Goal: Transaction & Acquisition: Purchase product/service

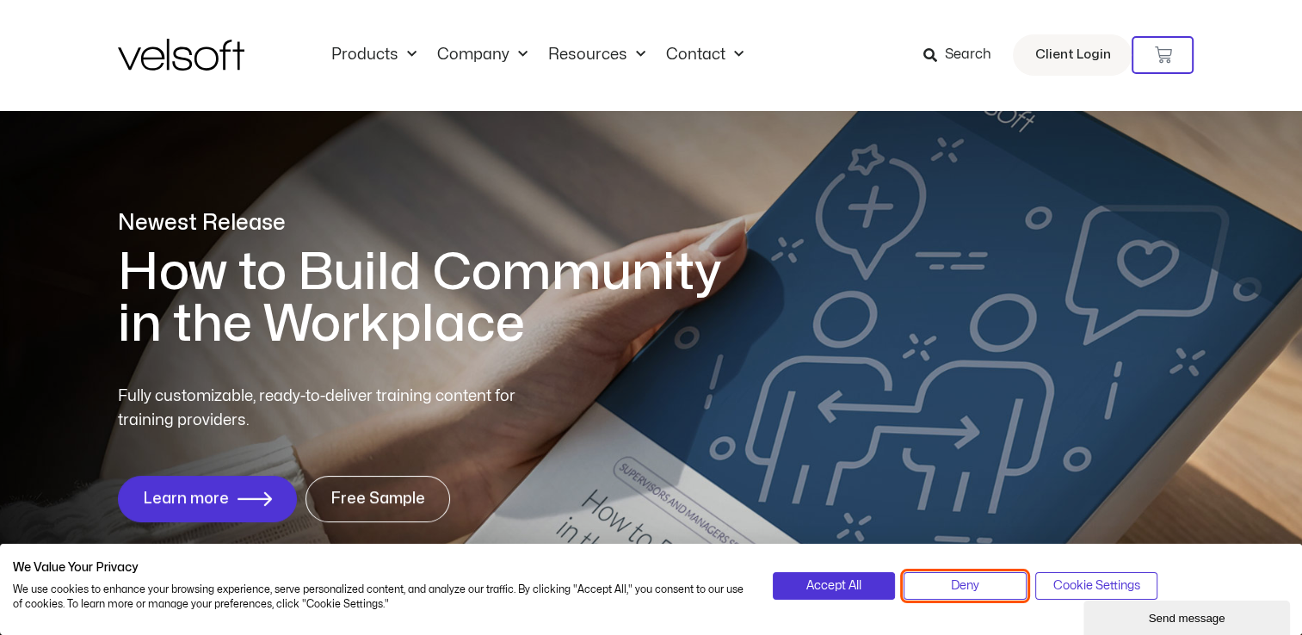
click at [938, 582] on button "Deny" at bounding box center [964, 586] width 123 height 28
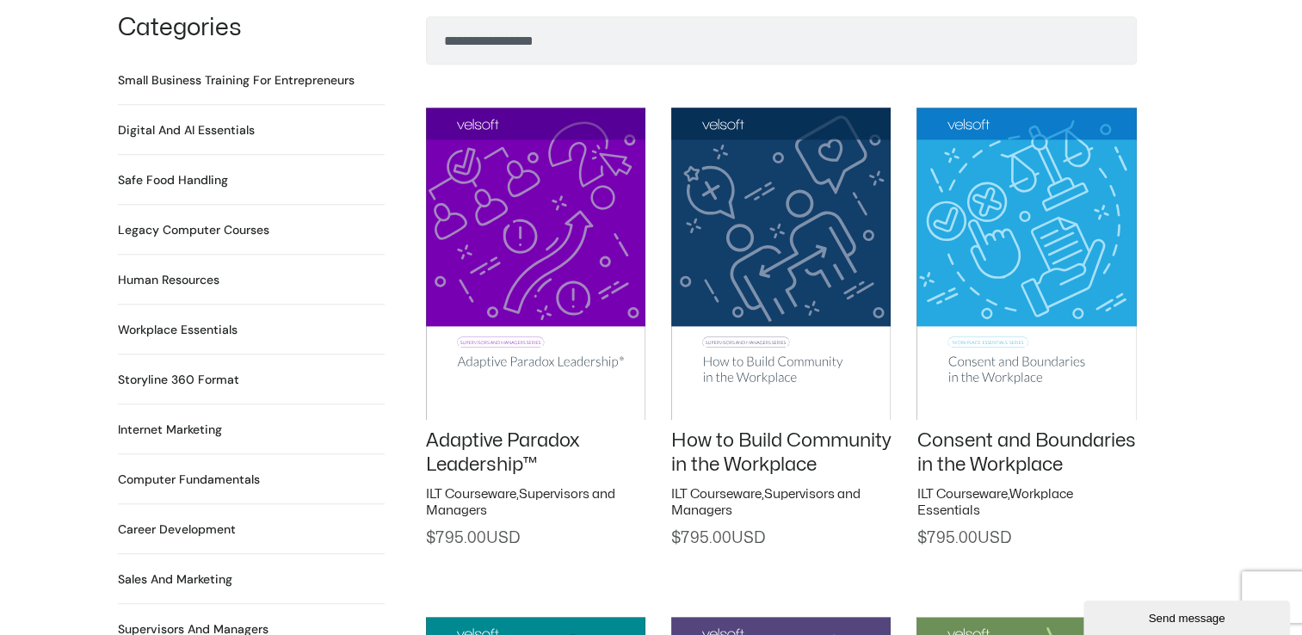
scroll to position [1273, 0]
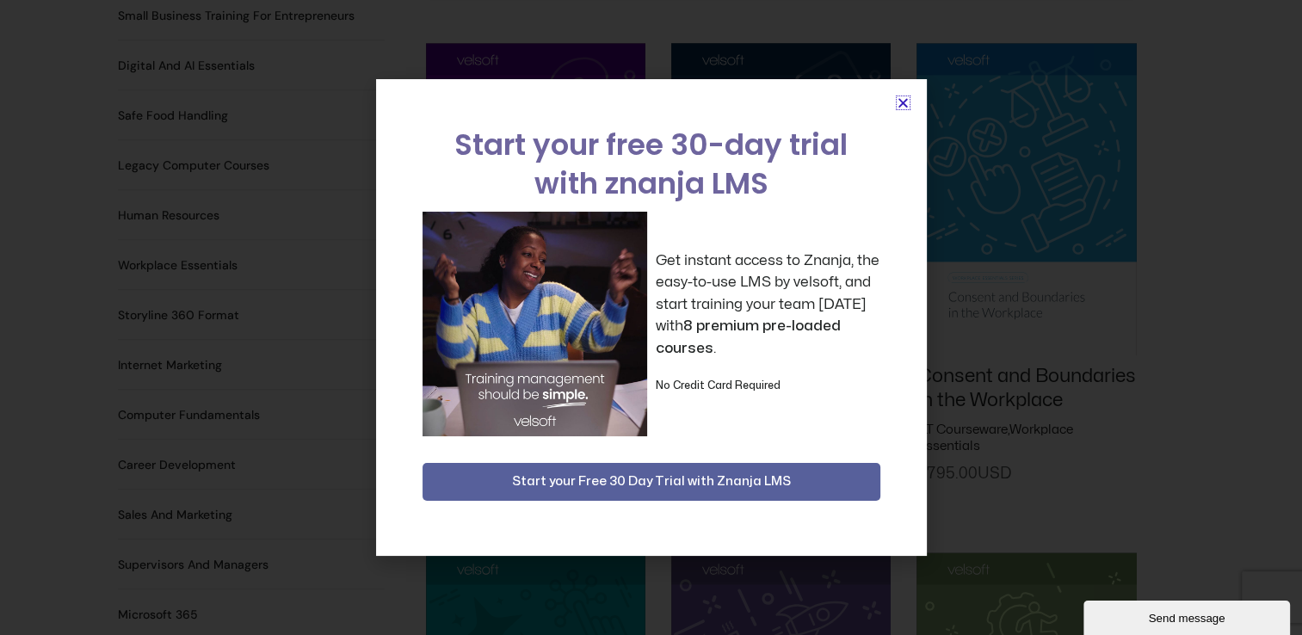
click at [904, 102] on icon "Close" at bounding box center [902, 102] width 13 height 13
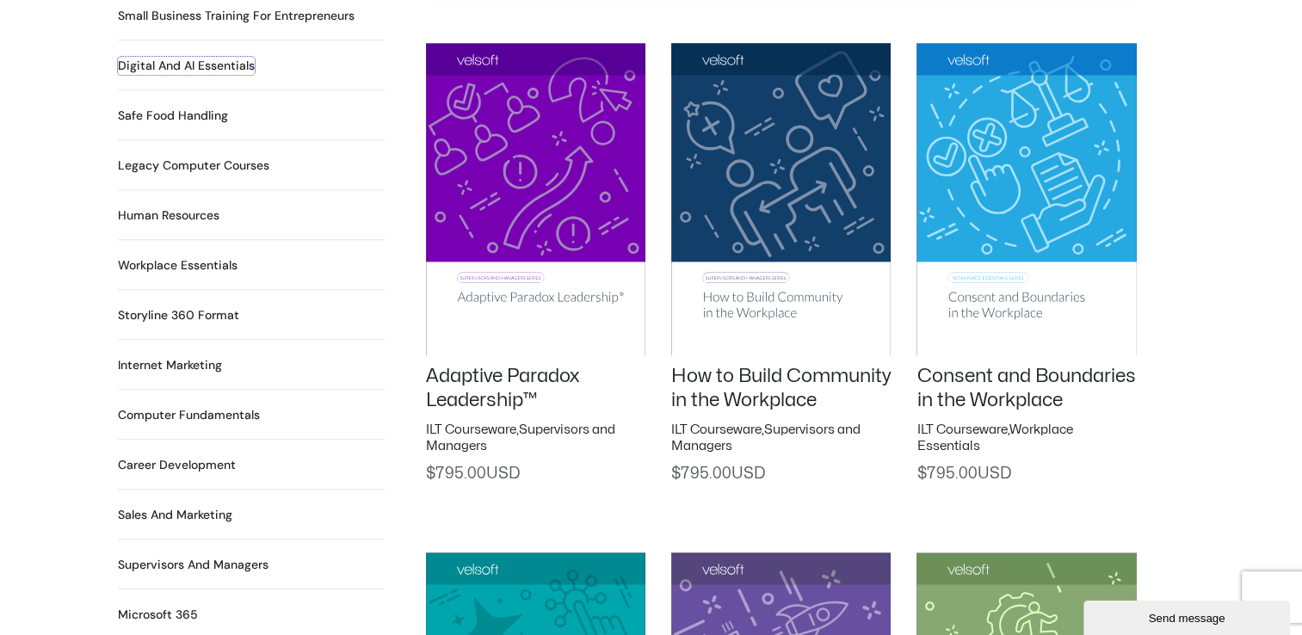
click at [176, 57] on h2 "Digital and AI Essentials 25 Products" at bounding box center [186, 66] width 137 height 18
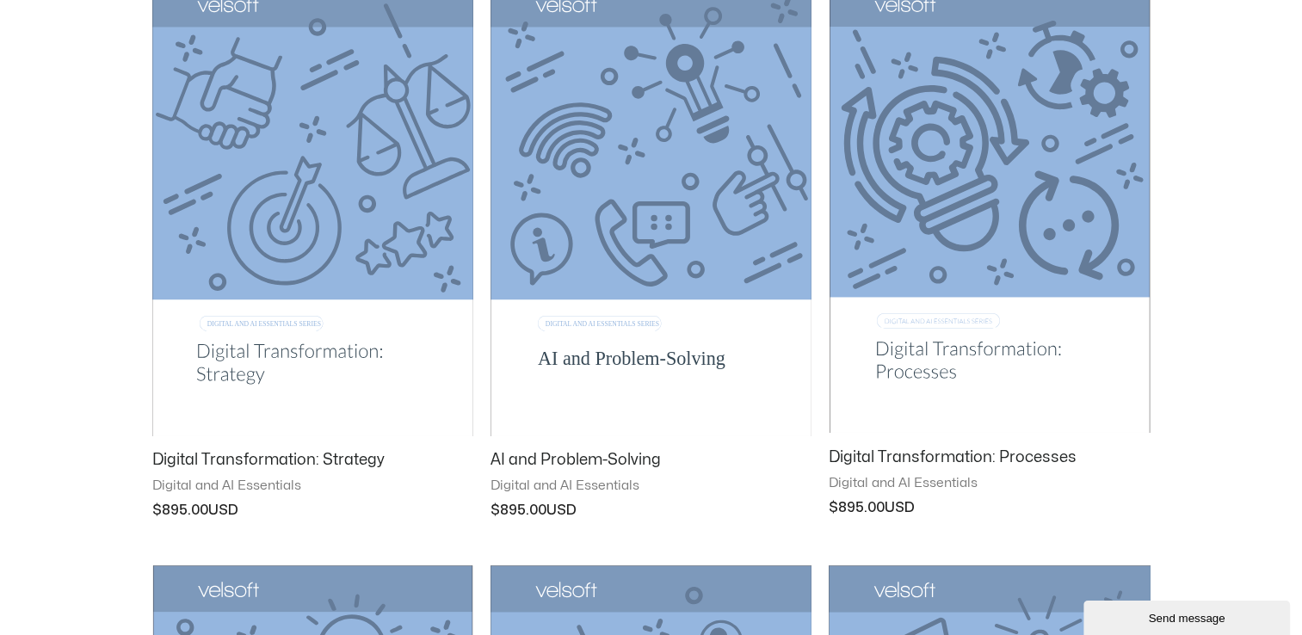
scroll to position [895, 0]
